Goal: Transaction & Acquisition: Book appointment/travel/reservation

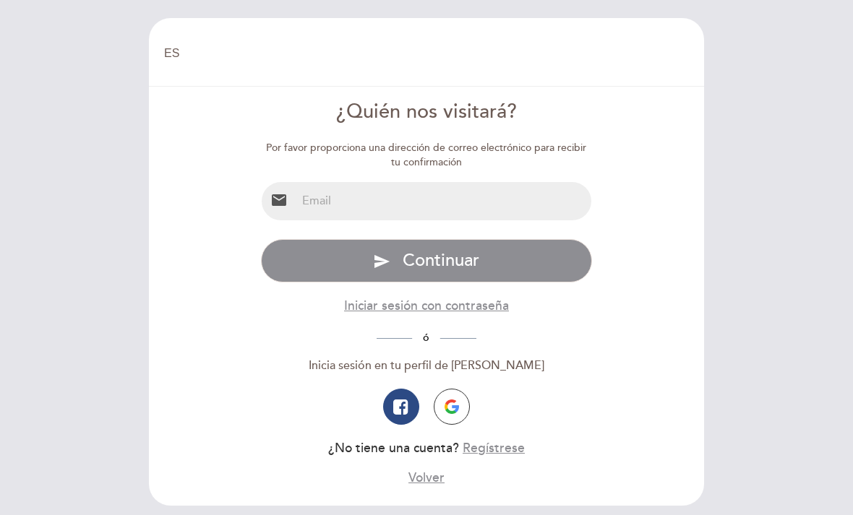
select select "es"
click at [319, 212] on input "email" at bounding box center [444, 201] width 296 height 38
type input "atachella@hotmail.com"
click at [426, 259] on button "send Continuar" at bounding box center [427, 260] width 332 height 43
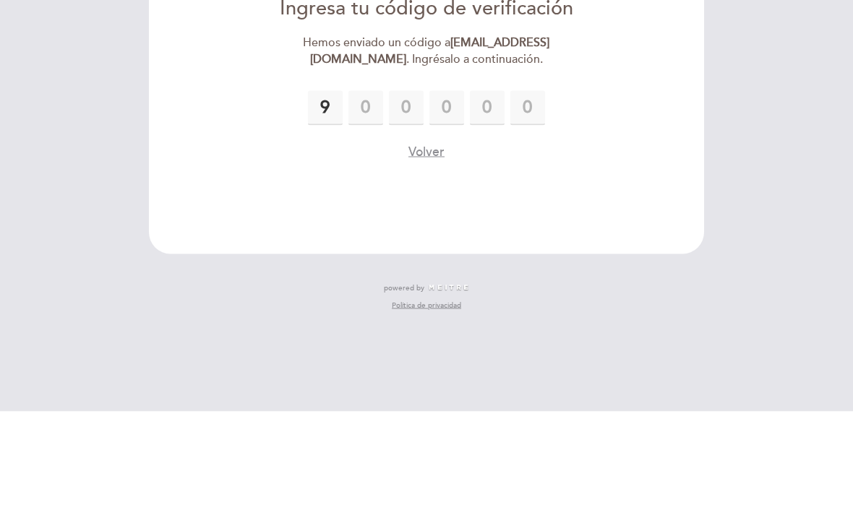
type input "9"
type input "8"
type input "3"
type input "2"
type input "7"
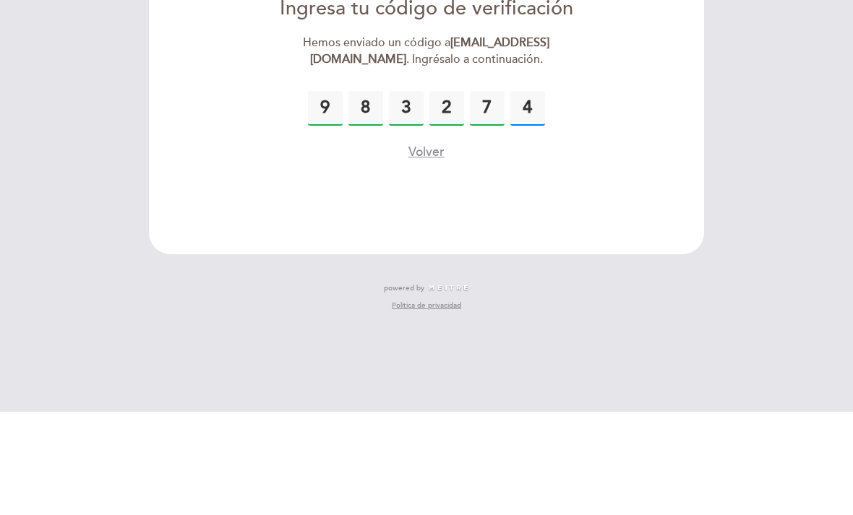
type input "4"
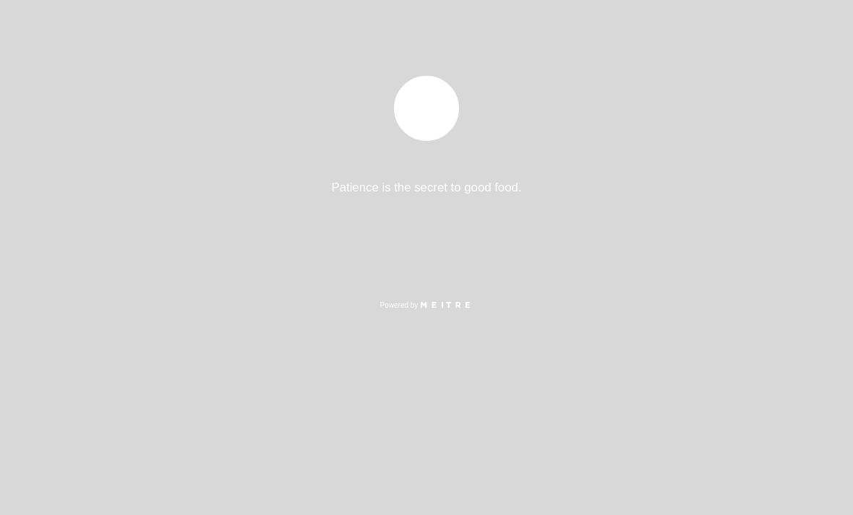
select select "es"
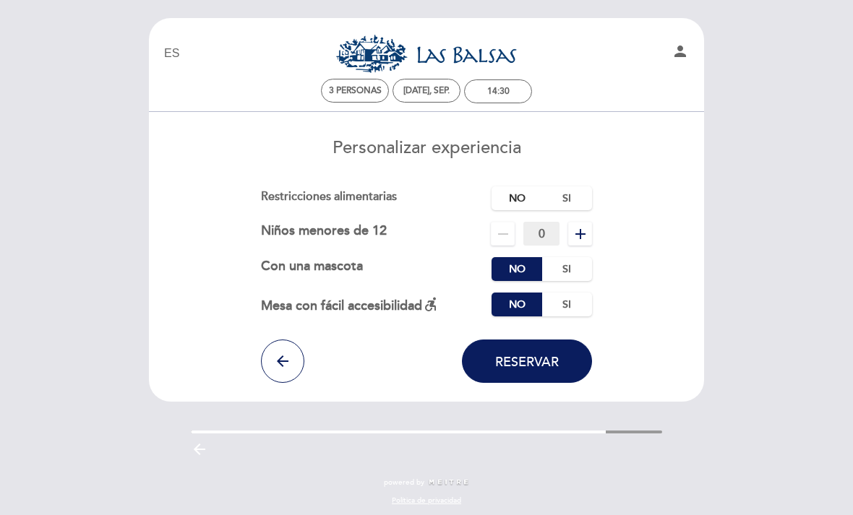
click at [513, 197] on label "No" at bounding box center [516, 198] width 51 height 24
click at [533, 366] on span "Reservar" at bounding box center [527, 362] width 64 height 16
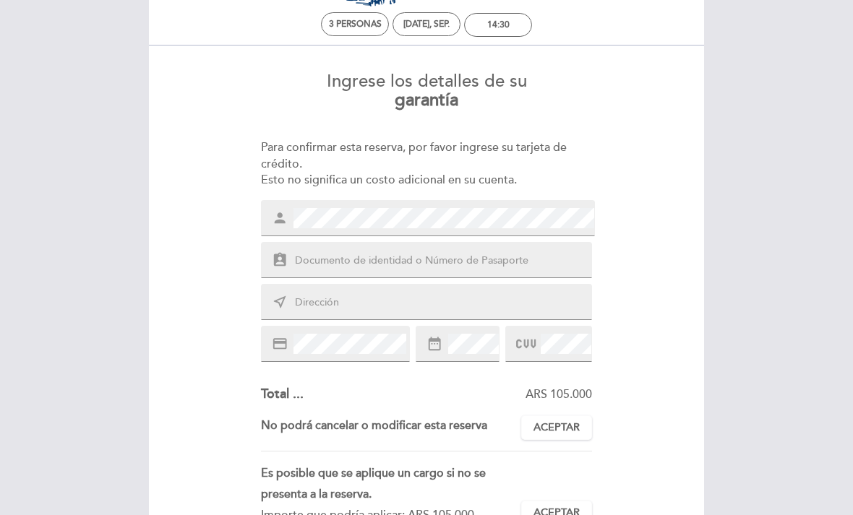
scroll to position [68, 0]
click at [324, 254] on input "text" at bounding box center [443, 259] width 301 height 17
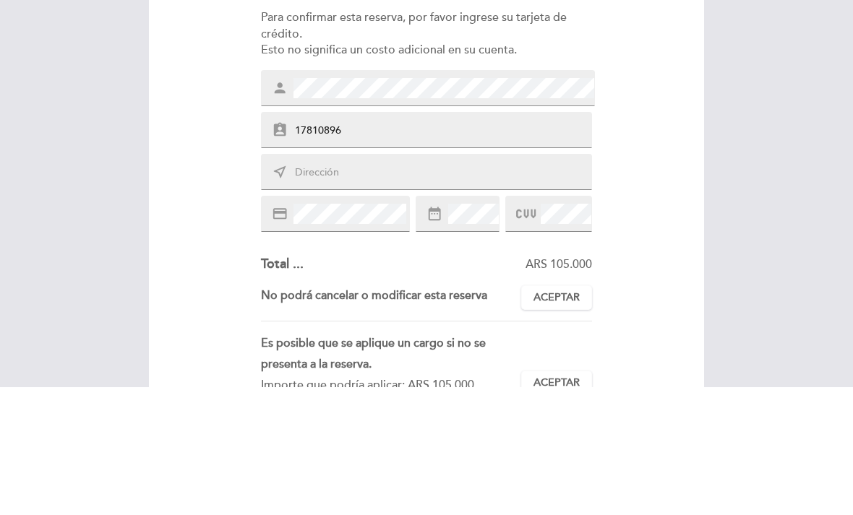
type input "17810896"
click at [316, 293] on input "text" at bounding box center [443, 301] width 301 height 17
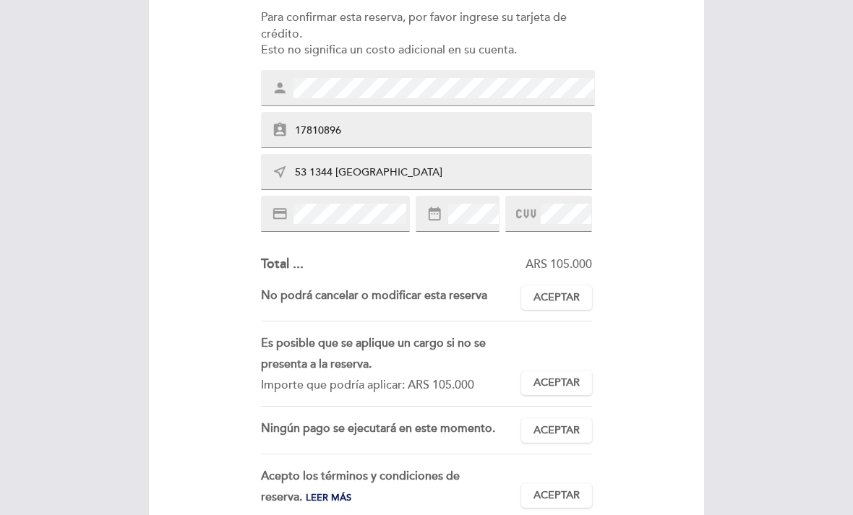
scroll to position [196, 0]
type input "53 1344 [GEOGRAPHIC_DATA]"
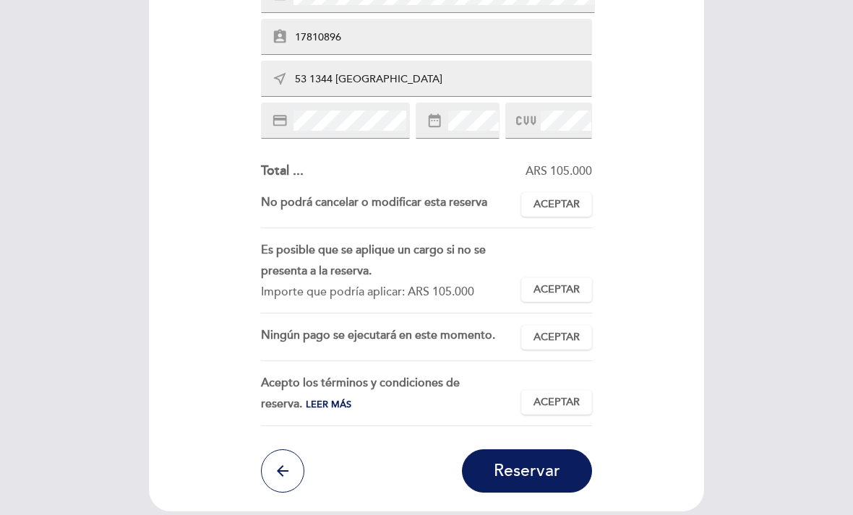
scroll to position [293, 0]
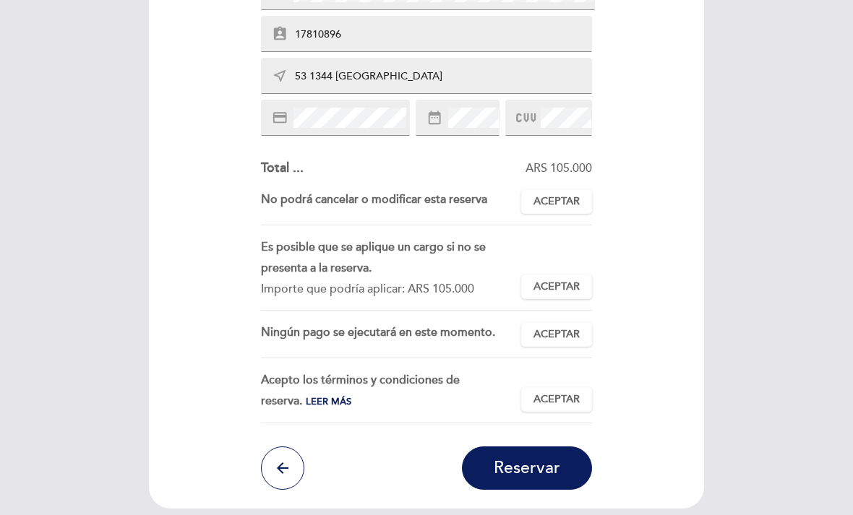
click at [564, 200] on span "Aceptar" at bounding box center [556, 201] width 46 height 15
click at [554, 280] on span "Aceptar" at bounding box center [556, 287] width 46 height 15
click at [566, 328] on span "Aceptar" at bounding box center [556, 334] width 46 height 15
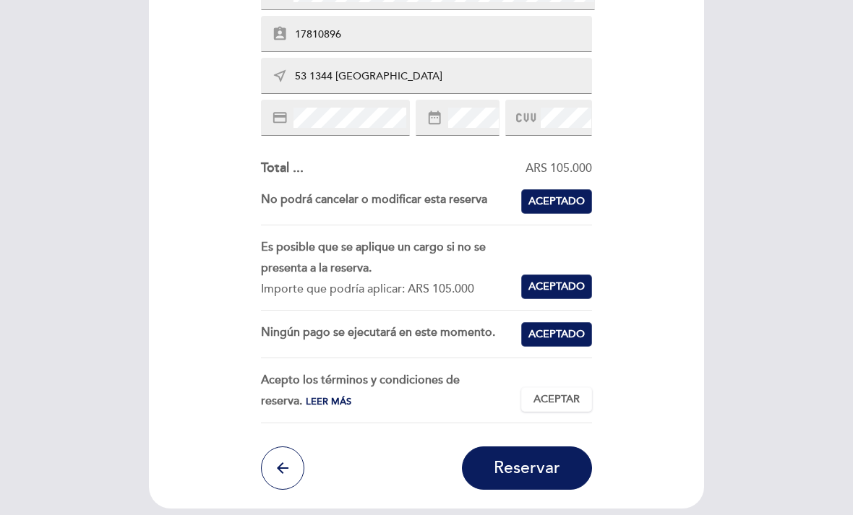
click at [565, 334] on span "Aceptado" at bounding box center [556, 334] width 56 height 15
click at [563, 285] on span "Aceptado" at bounding box center [556, 287] width 56 height 15
click at [561, 206] on button "Aceptar Aceptado" at bounding box center [556, 201] width 71 height 25
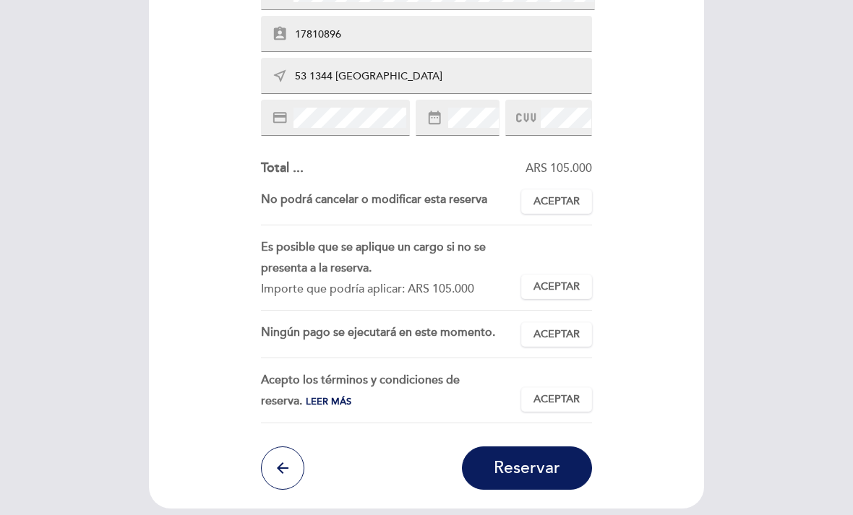
click at [533, 467] on span "Reservar" at bounding box center [526, 468] width 66 height 20
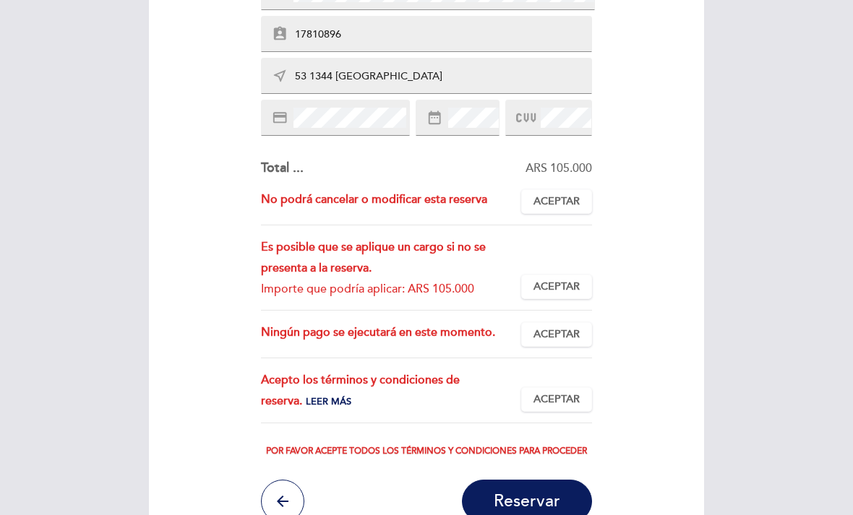
click at [556, 204] on span "Aceptar" at bounding box center [556, 201] width 46 height 15
click at [566, 275] on button "Aceptar Aceptado" at bounding box center [556, 287] width 71 height 25
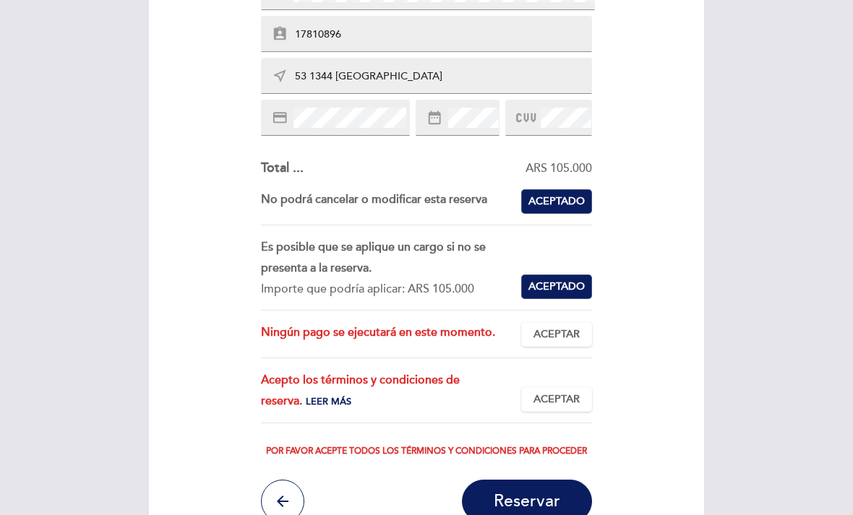
click at [548, 340] on button "Aceptar Aceptado" at bounding box center [556, 334] width 71 height 25
click at [556, 397] on span "Aceptar" at bounding box center [556, 399] width 46 height 15
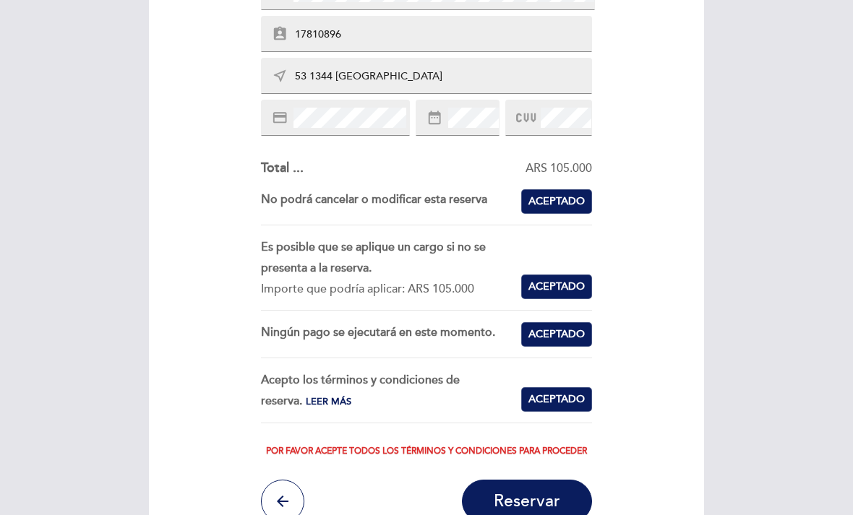
click at [541, 501] on span "Reservar" at bounding box center [526, 502] width 66 height 20
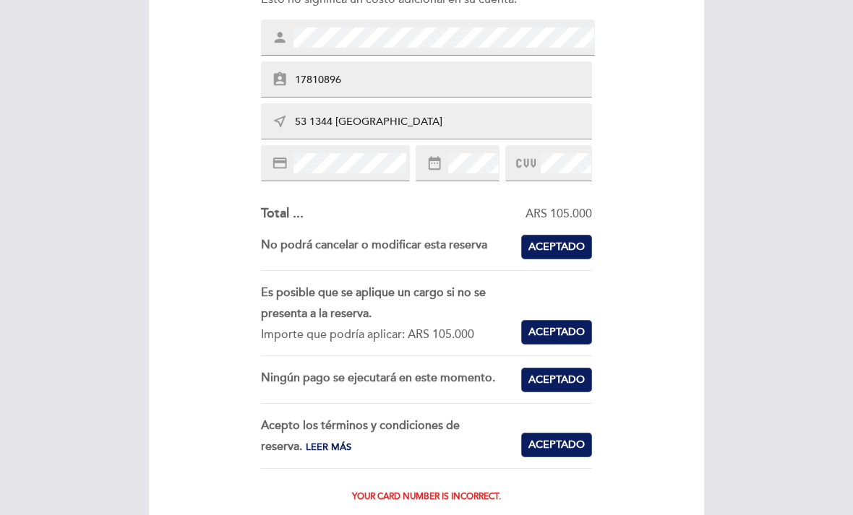
scroll to position [243, 0]
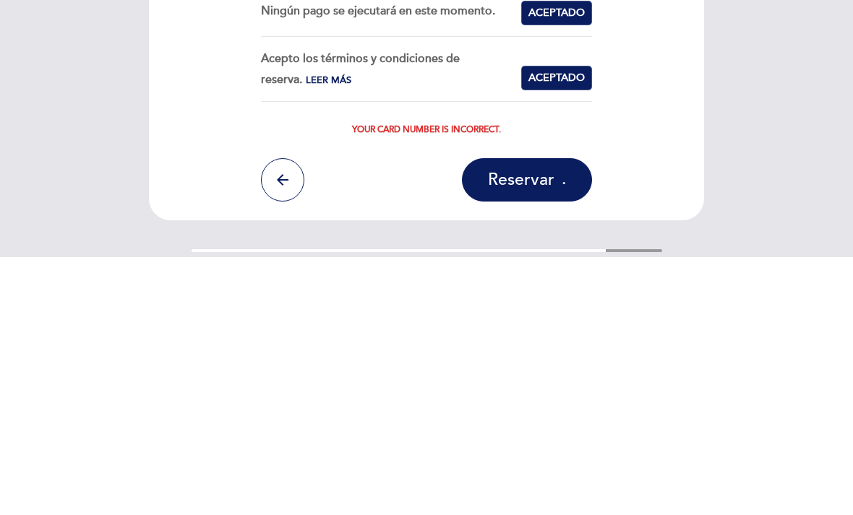
click at [530, 428] on span "Reservar" at bounding box center [521, 438] width 66 height 20
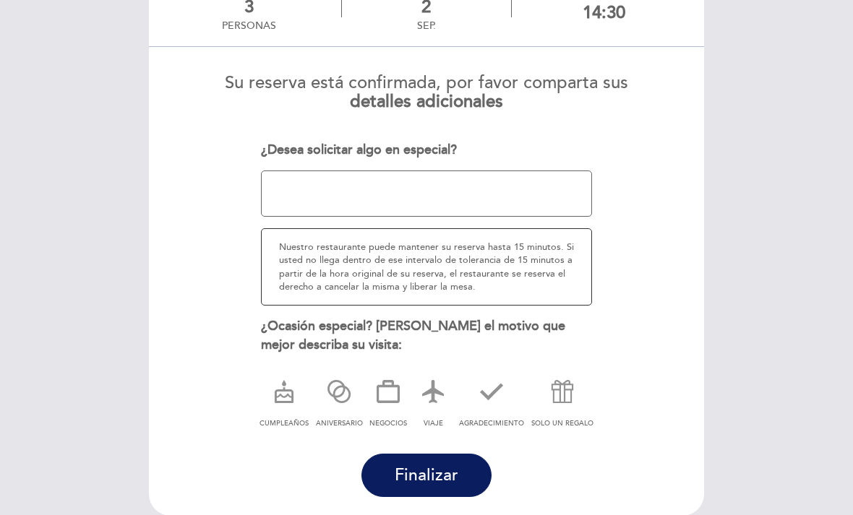
scroll to position [126, 0]
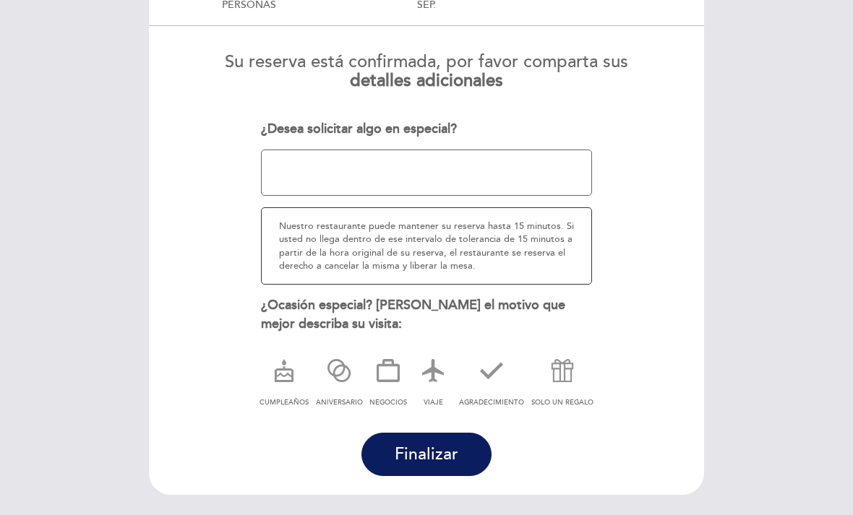
click at [499, 374] on icon at bounding box center [492, 371] width 38 height 38
click at [419, 445] on span "Finalizar" at bounding box center [427, 454] width 64 height 20
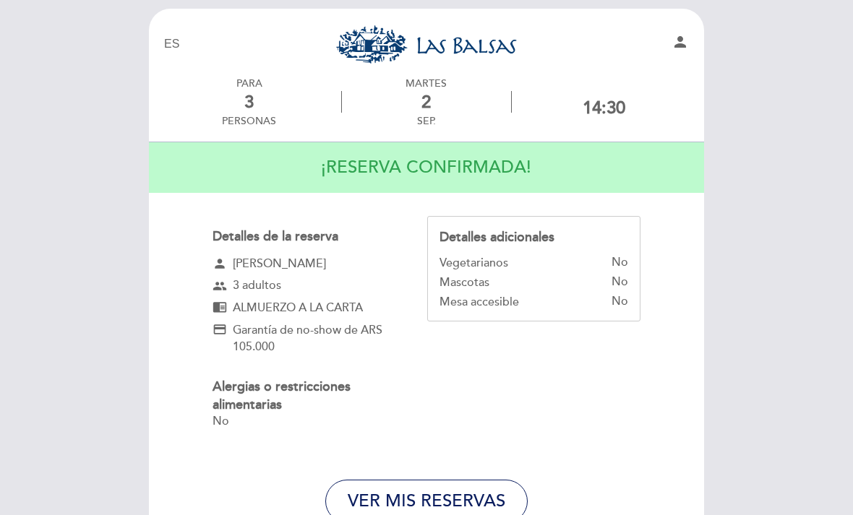
scroll to position [0, 0]
